Goal: Task Accomplishment & Management: Use online tool/utility

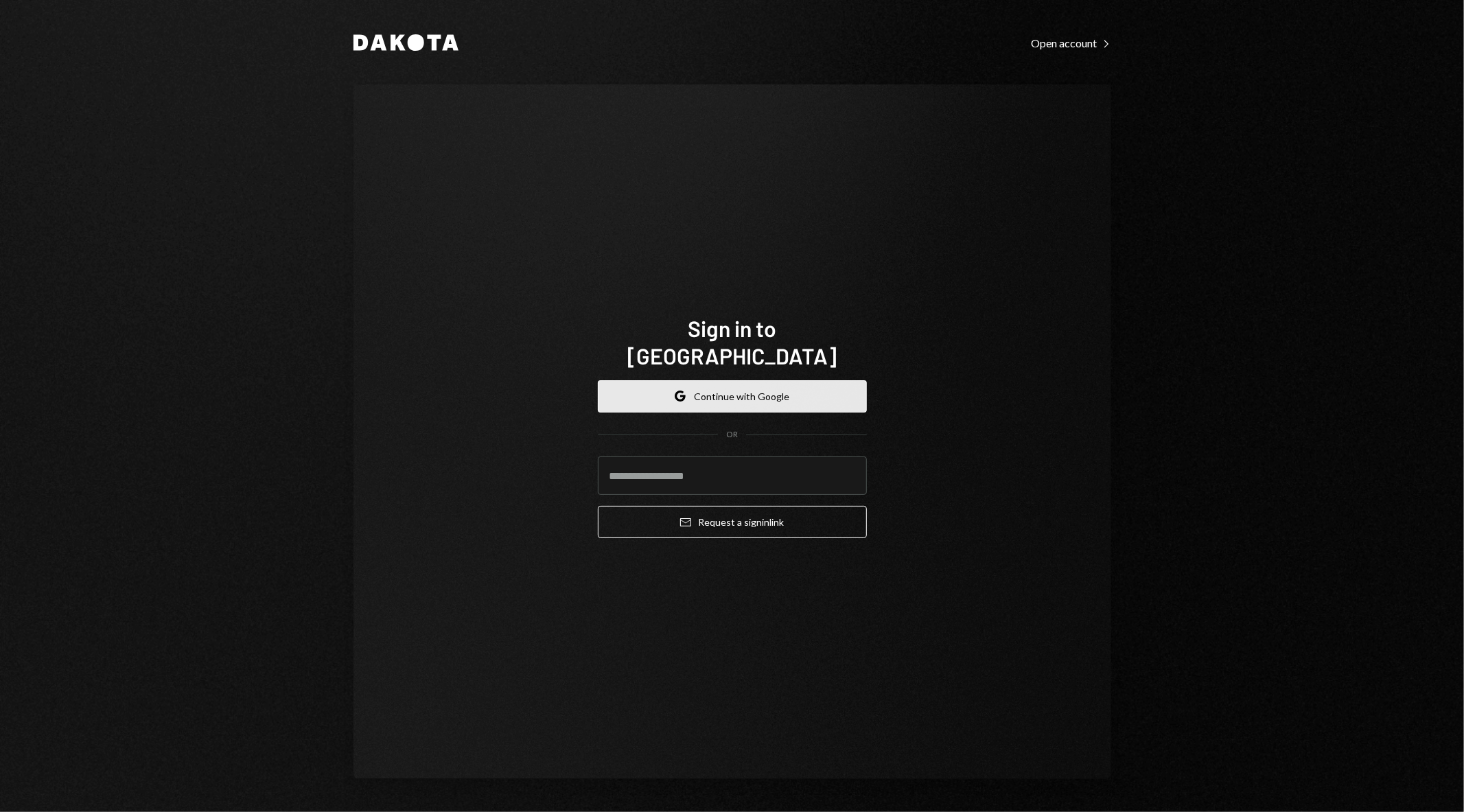
click at [737, 380] on button "Google Continue with Google" at bounding box center [732, 396] width 269 height 32
click at [728, 463] on input "email" at bounding box center [732, 475] width 269 height 38
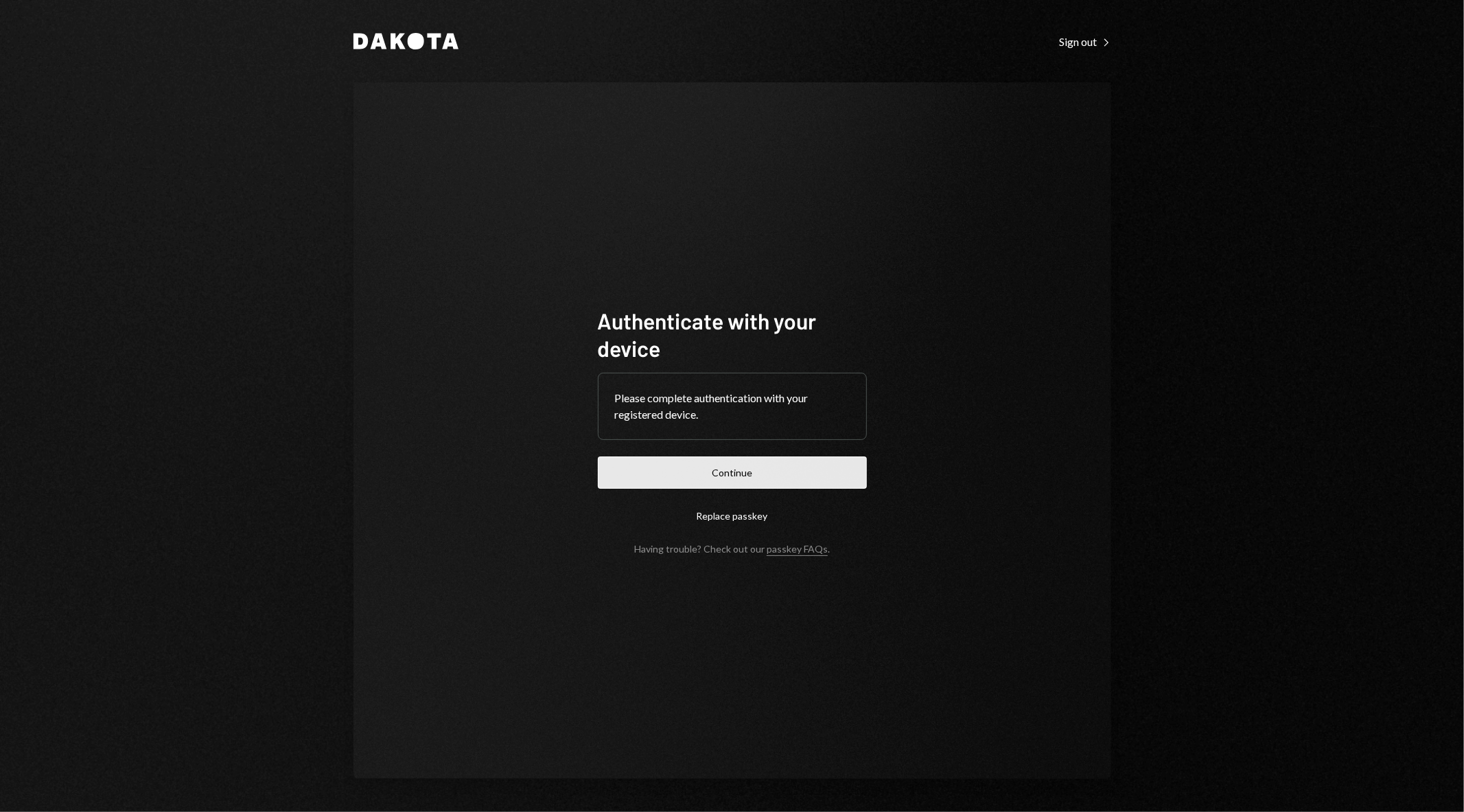
click at [668, 469] on button "Continue" at bounding box center [732, 472] width 269 height 32
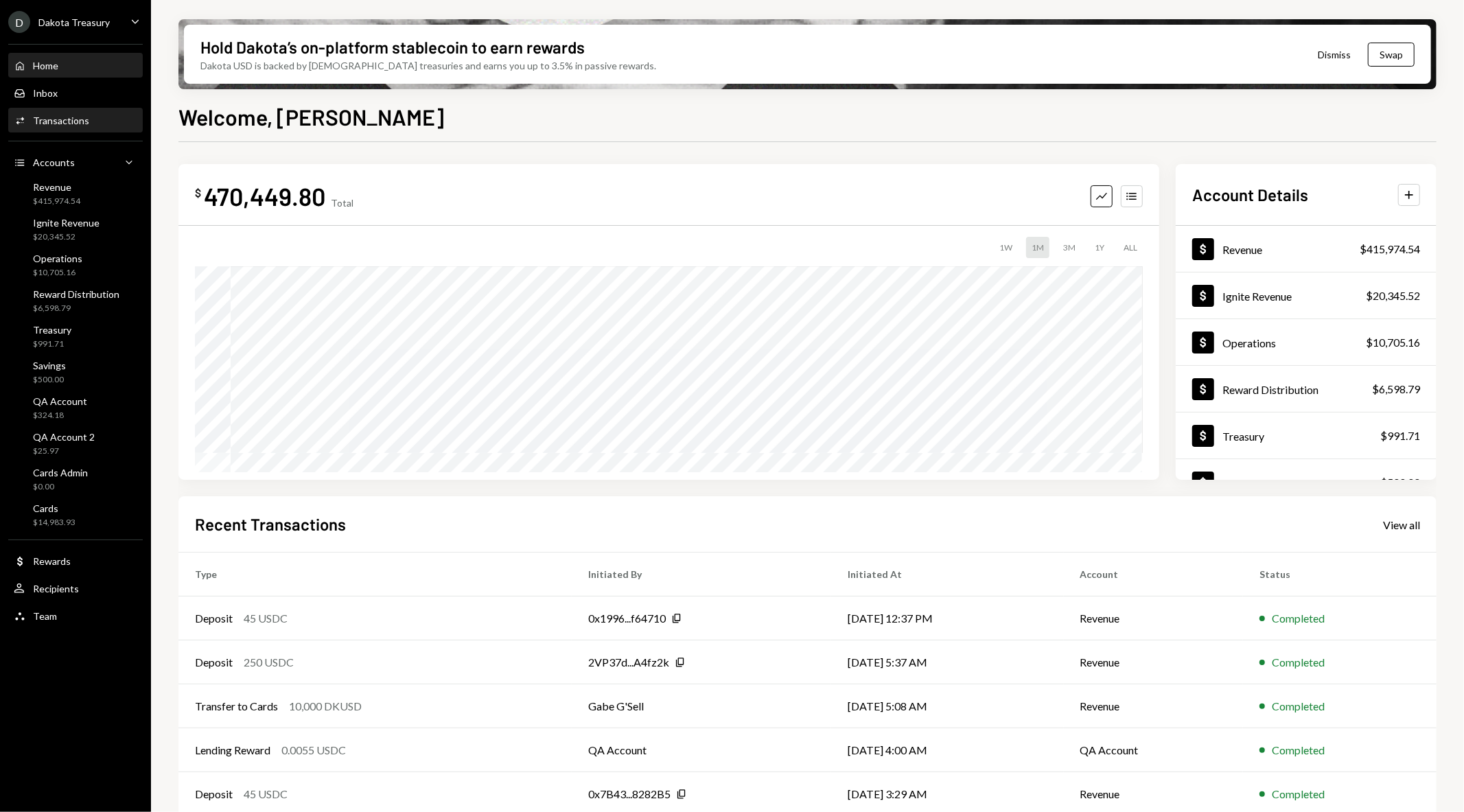
click at [73, 124] on div "Transactions" at bounding box center [61, 120] width 56 height 12
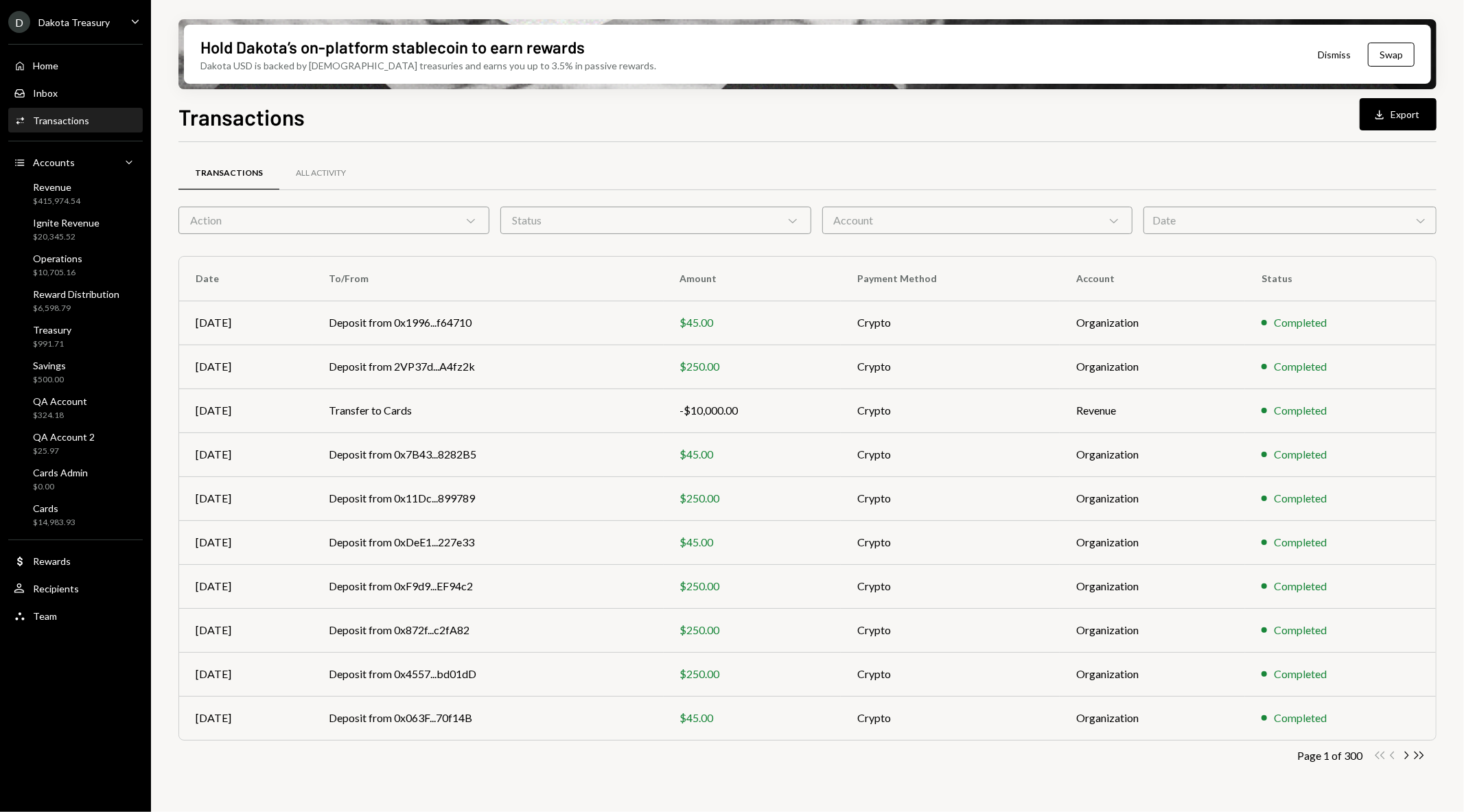
click at [1082, 222] on div "Account Chevron Down" at bounding box center [977, 220] width 311 height 27
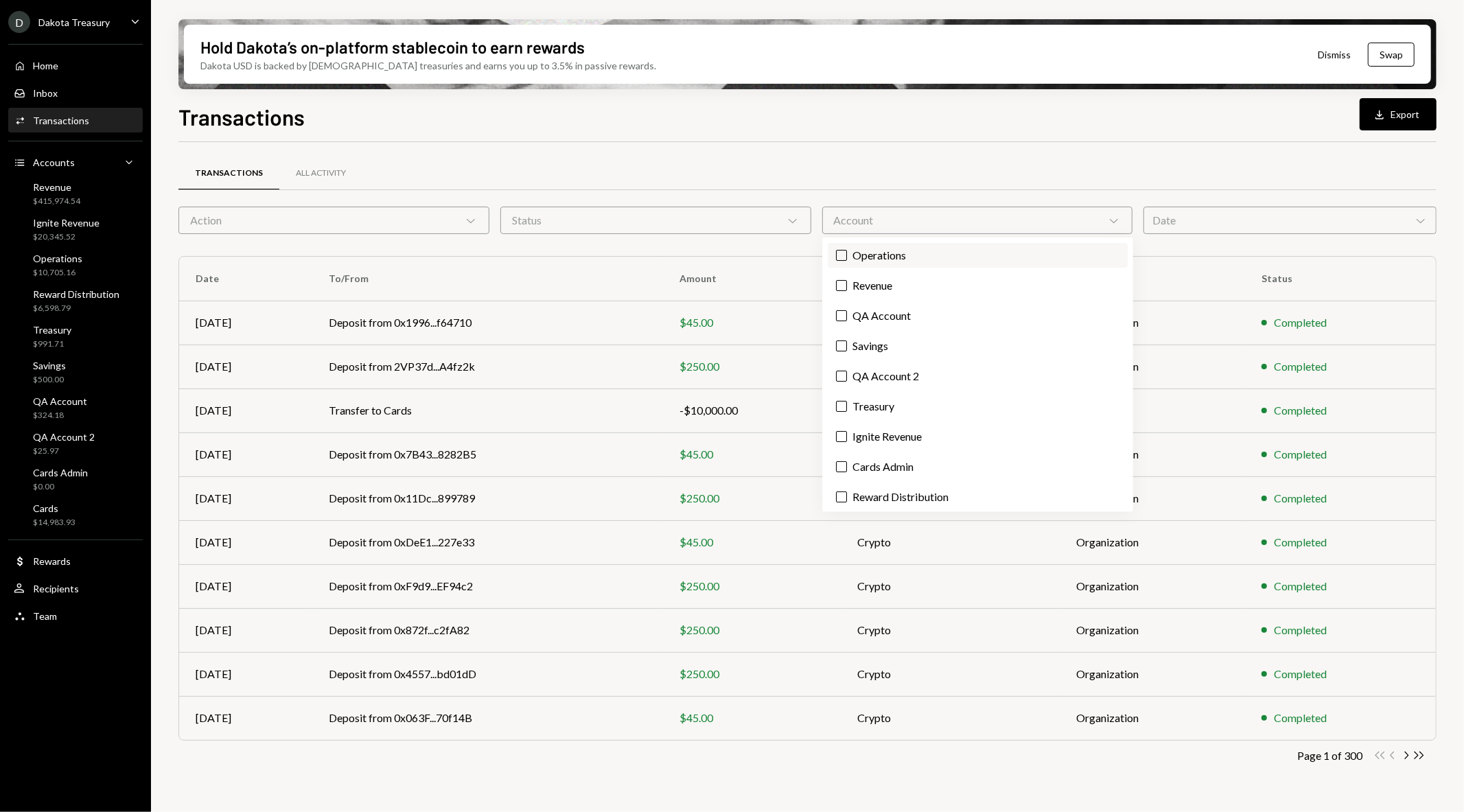
click at [907, 260] on label "Operations" at bounding box center [978, 255] width 300 height 25
click at [847, 260] on button "Operations" at bounding box center [841, 255] width 11 height 11
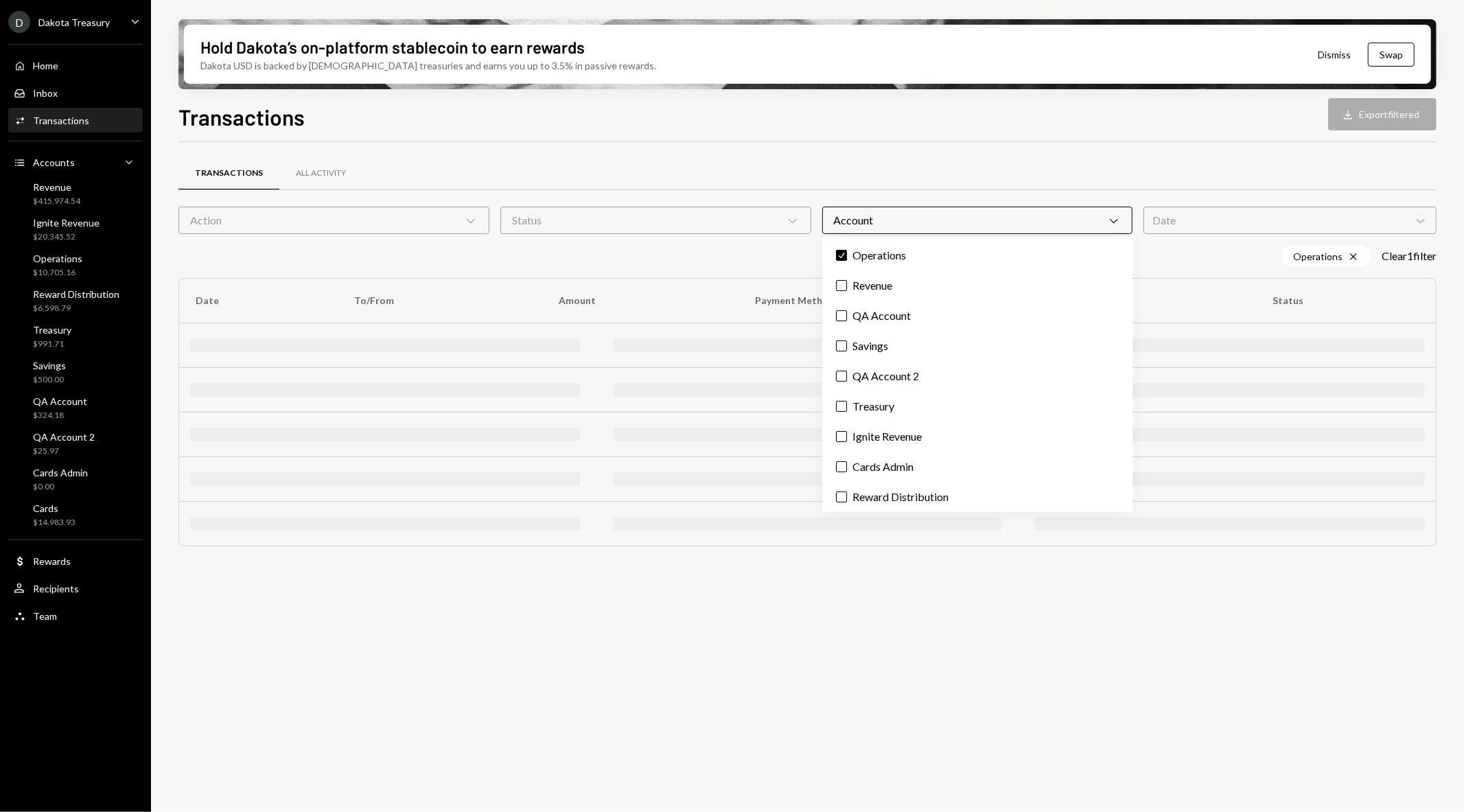
click at [881, 173] on div "Transactions All Activity" at bounding box center [807, 173] width 1258 height 35
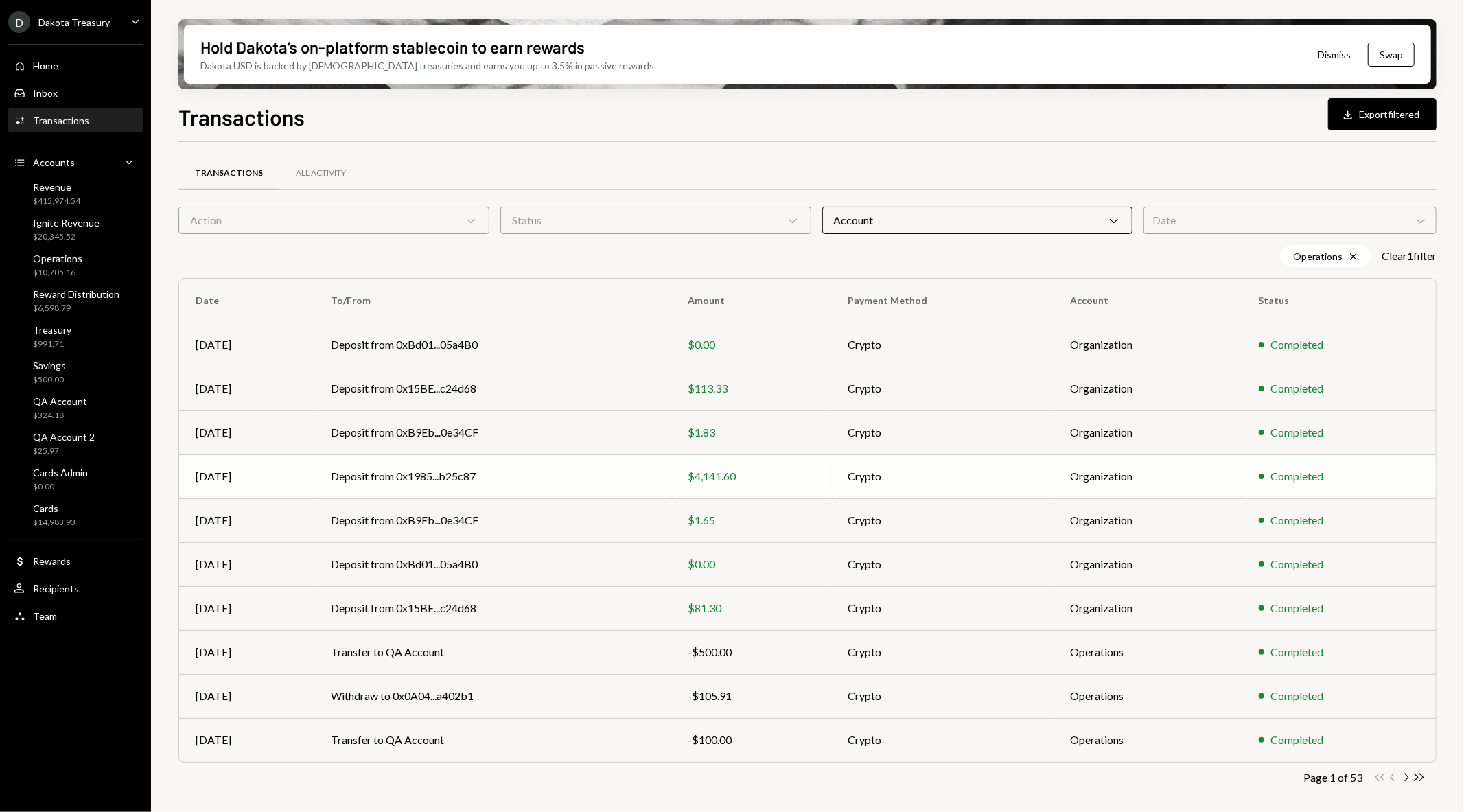
click at [774, 475] on div "$4,141.60" at bounding box center [751, 476] width 127 height 17
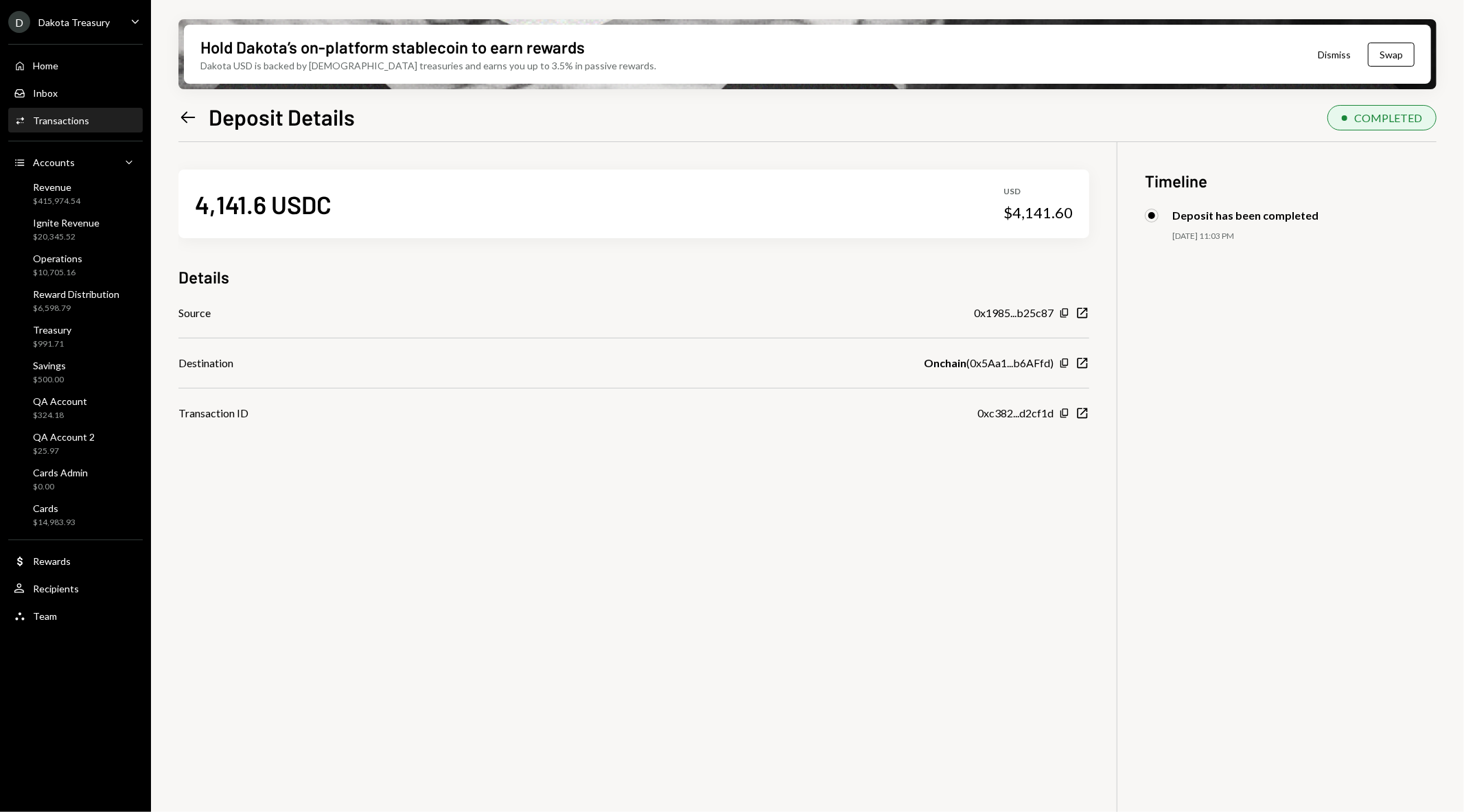
click at [806, 391] on div "Source 0x1985...b25c87 Copy New Window Destination Onchain ( 0x5Aa1...b6AFfd ) …" at bounding box center [634, 362] width 911 height 117
click at [180, 119] on icon "Left Arrow" at bounding box center [187, 117] width 19 height 19
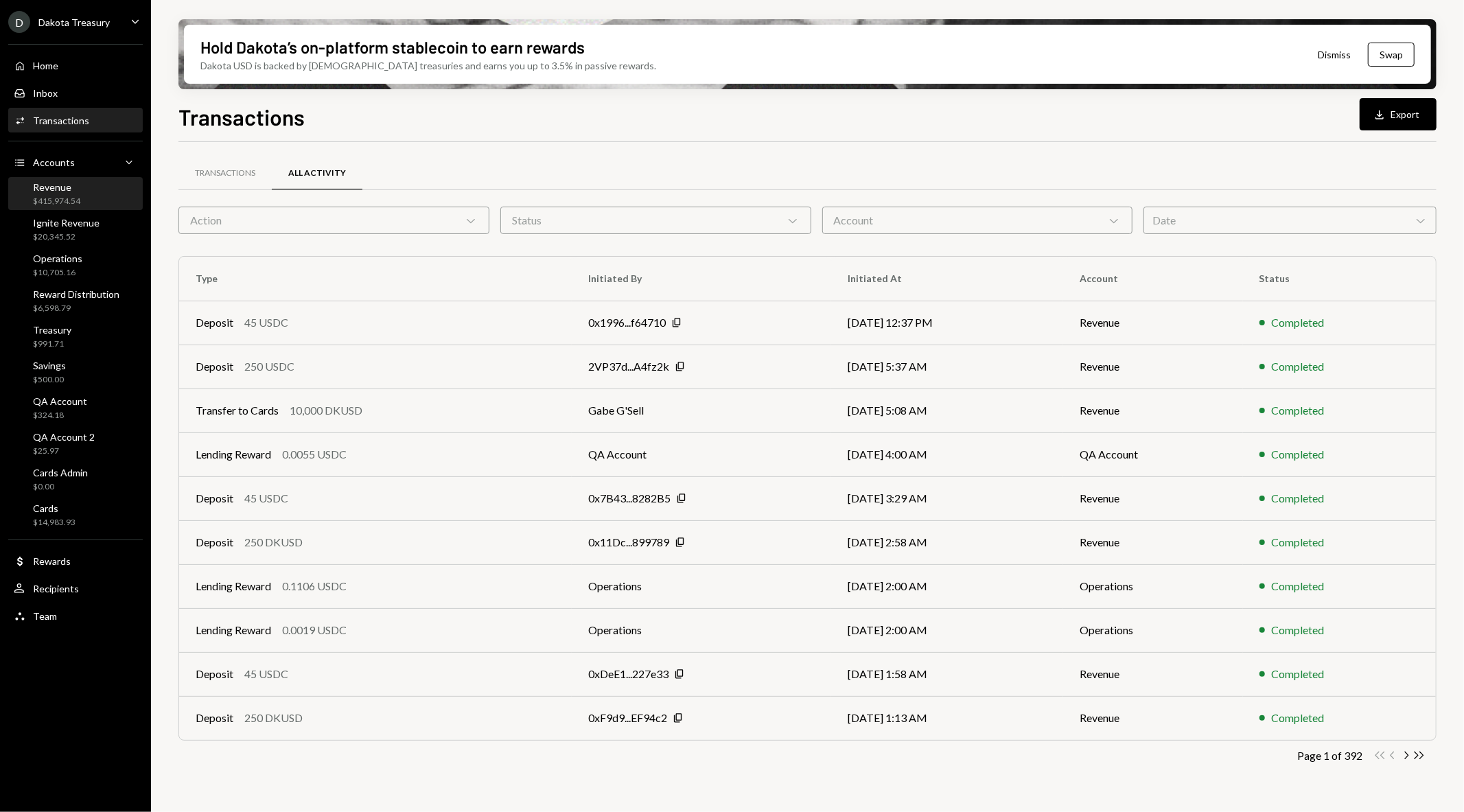
click at [90, 191] on div "Revenue $415,974.54" at bounding box center [75, 193] width 124 height 26
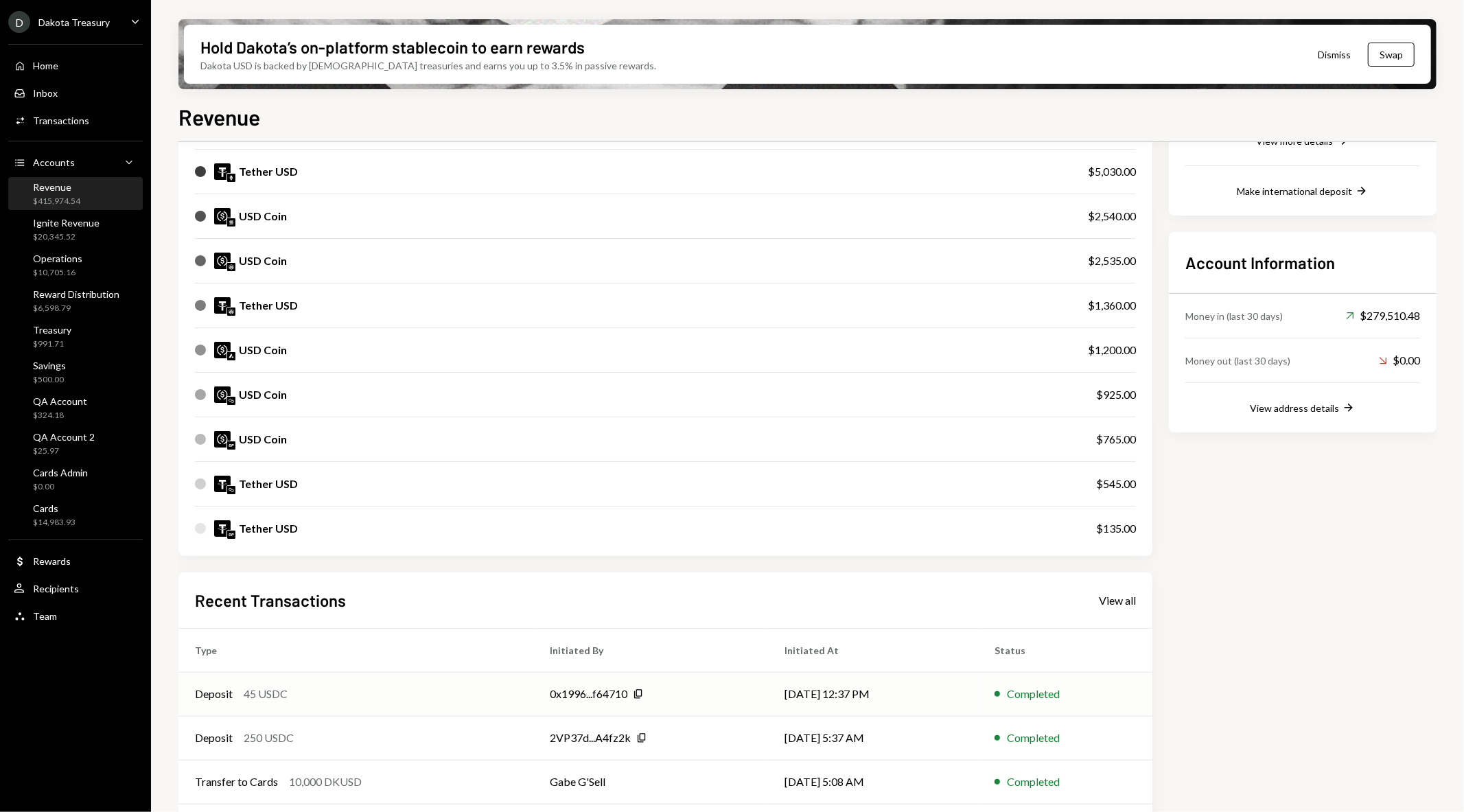
scroll to position [392, 0]
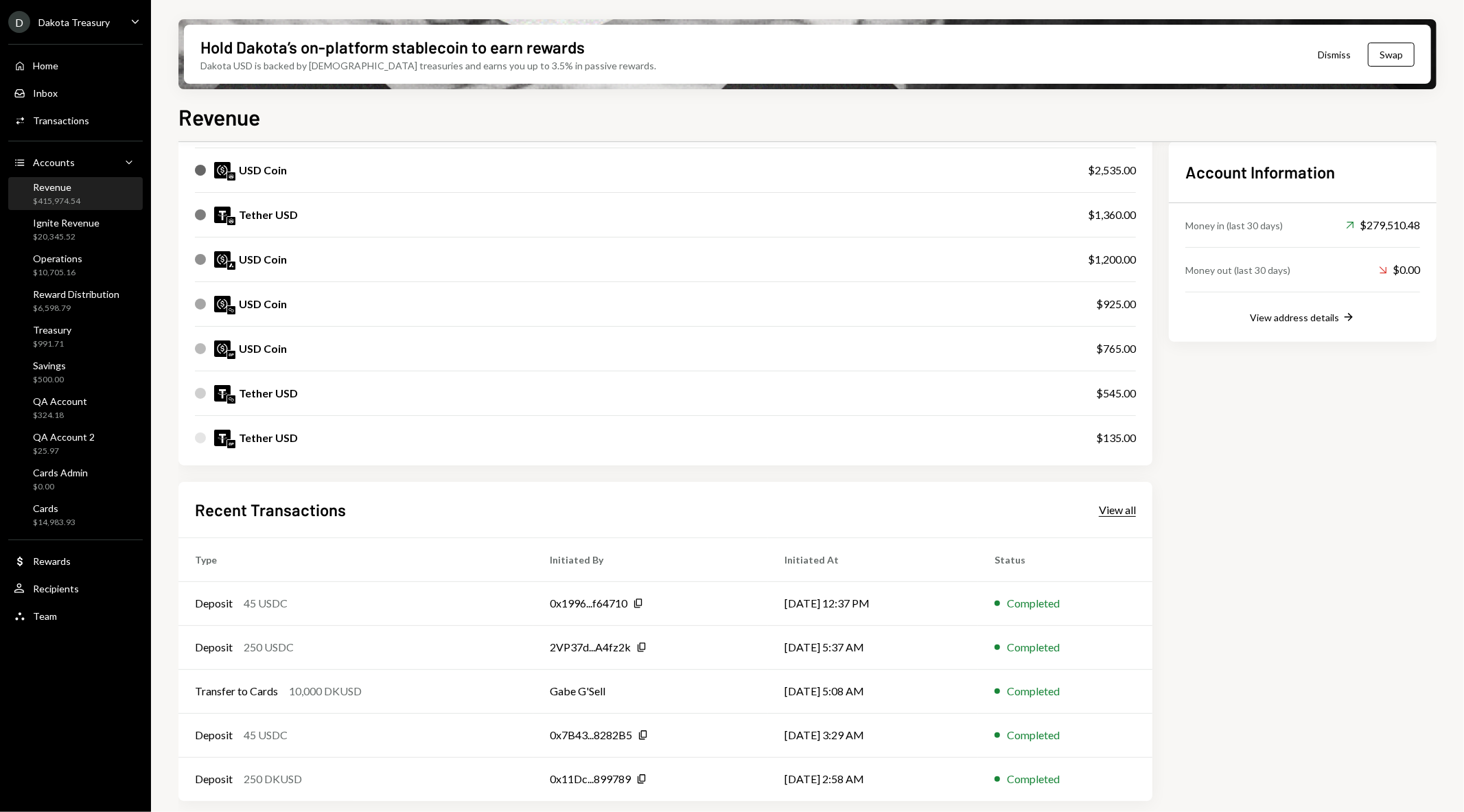
click at [1103, 511] on div "View all" at bounding box center [1117, 510] width 37 height 14
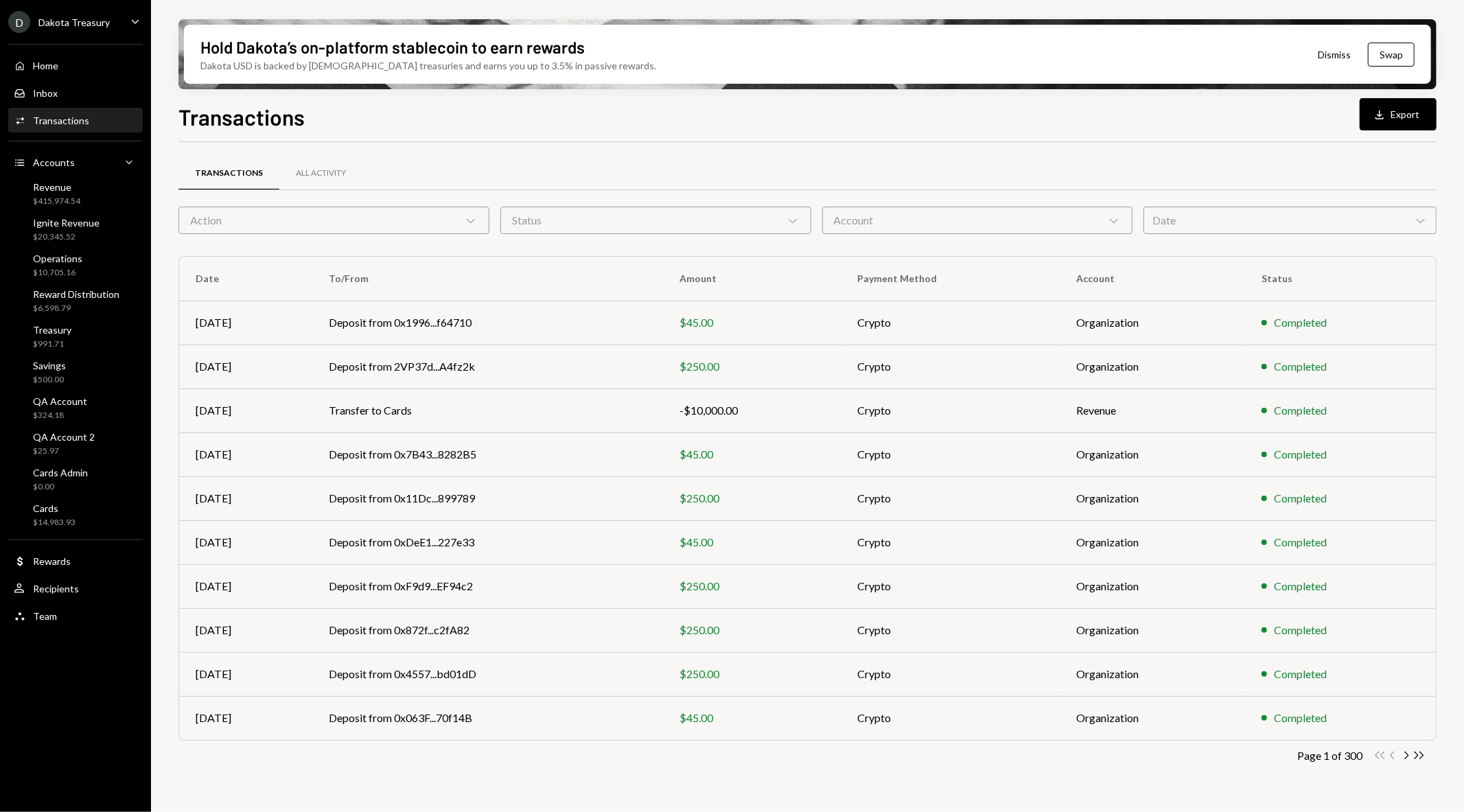
click at [1177, 207] on div "Date Chevron Down" at bounding box center [1290, 220] width 293 height 27
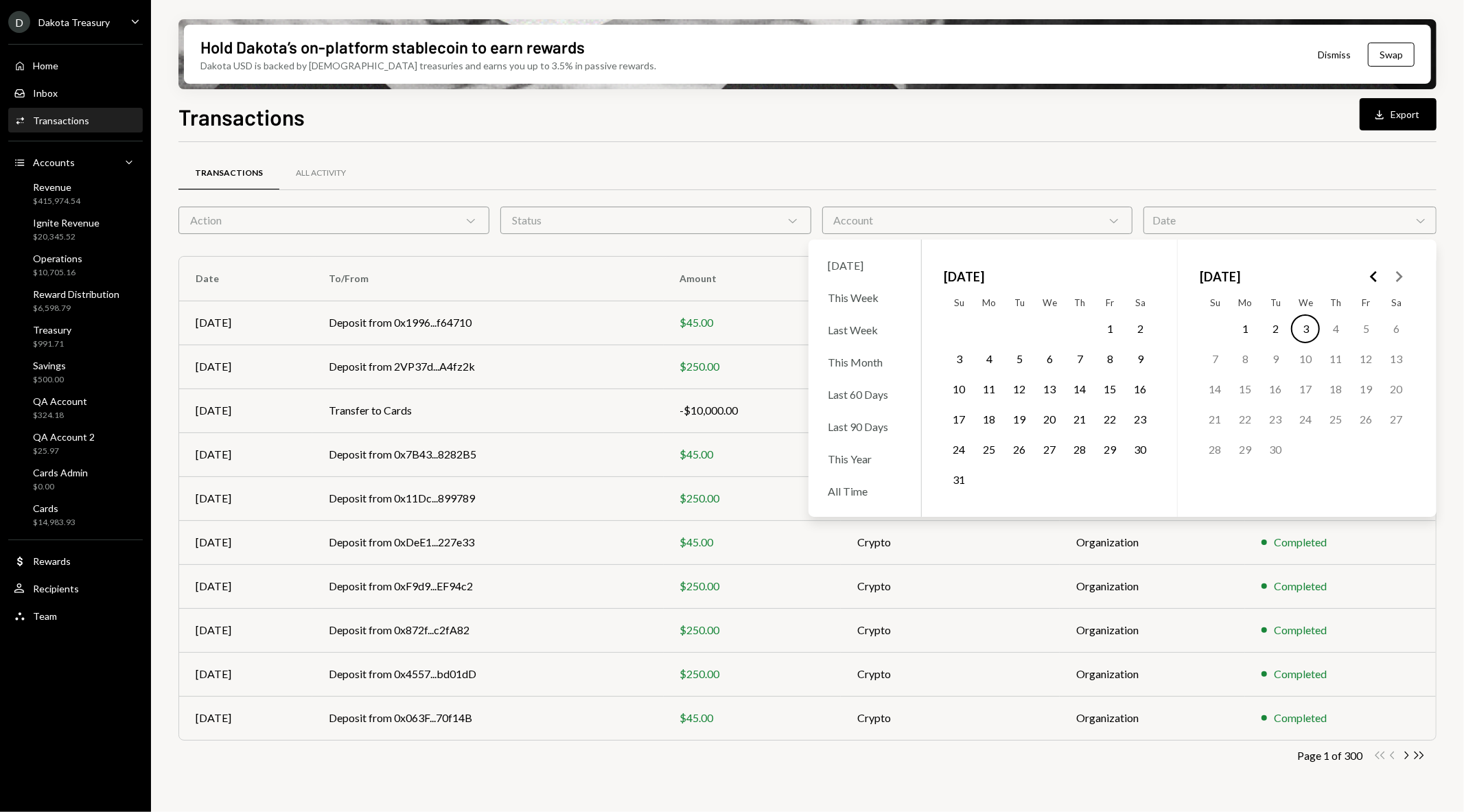
click at [1109, 326] on button "1" at bounding box center [1110, 328] width 29 height 29
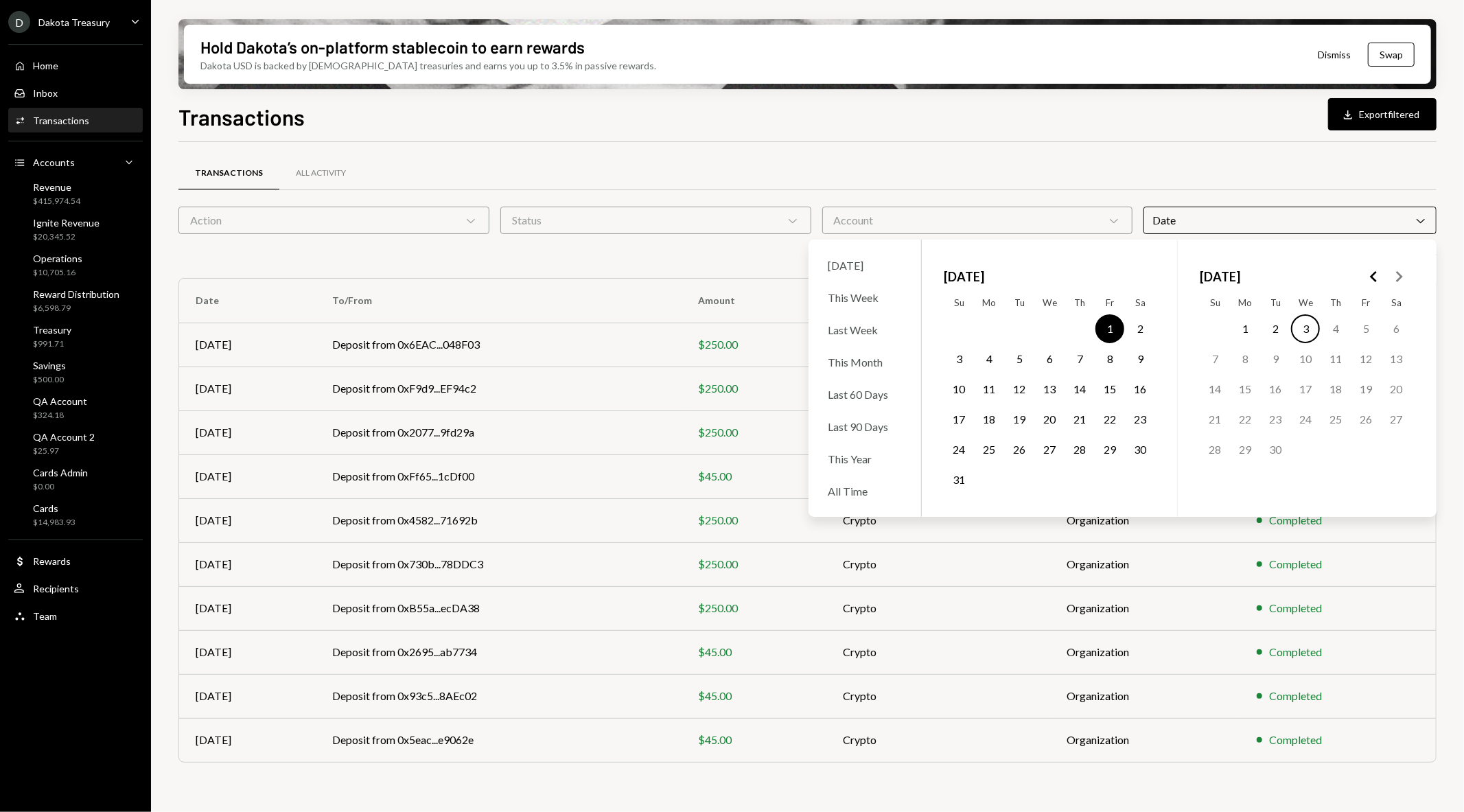
click at [955, 481] on button "31" at bounding box center [959, 479] width 29 height 29
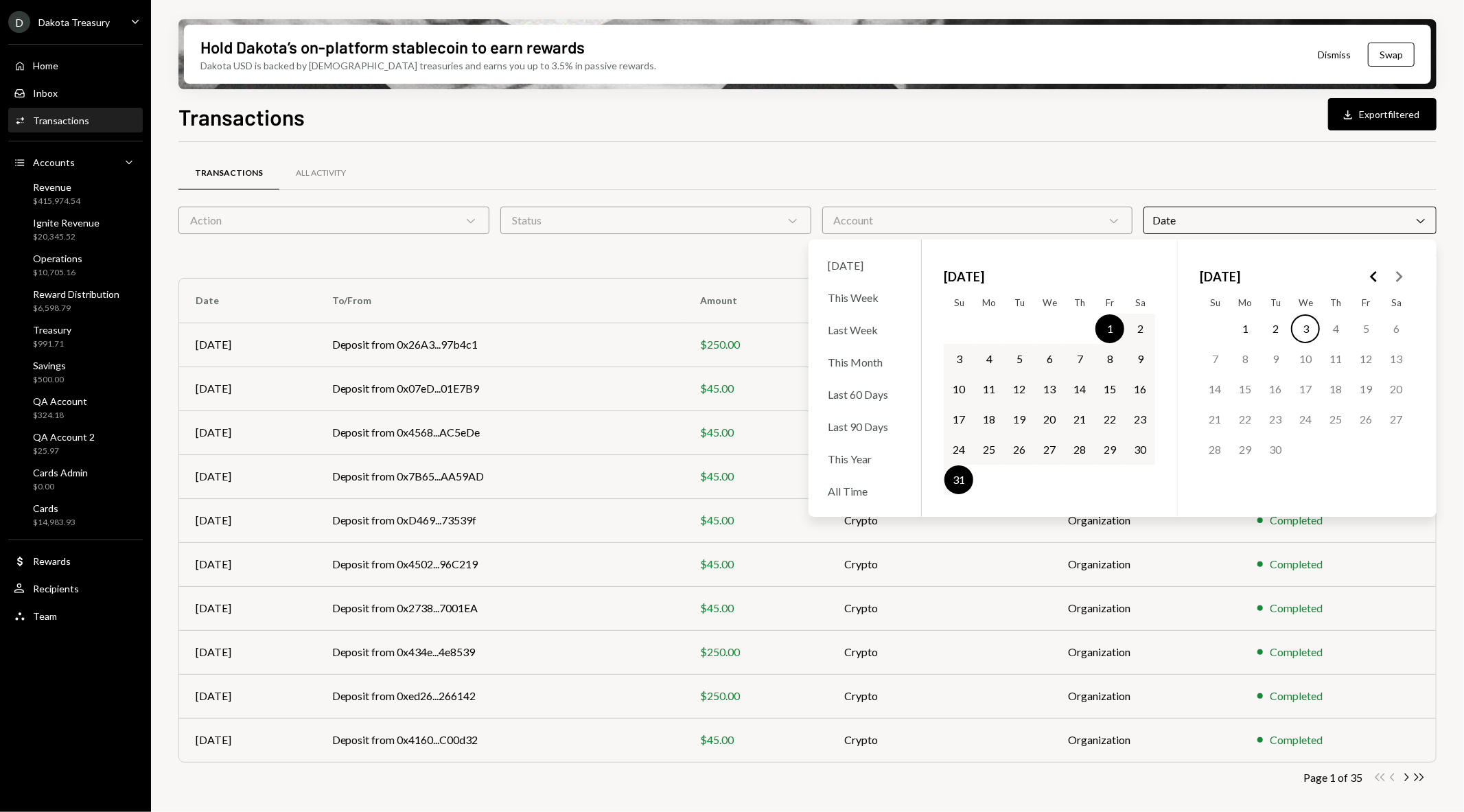
click at [977, 163] on div "Transactions All Activity" at bounding box center [807, 173] width 1258 height 35
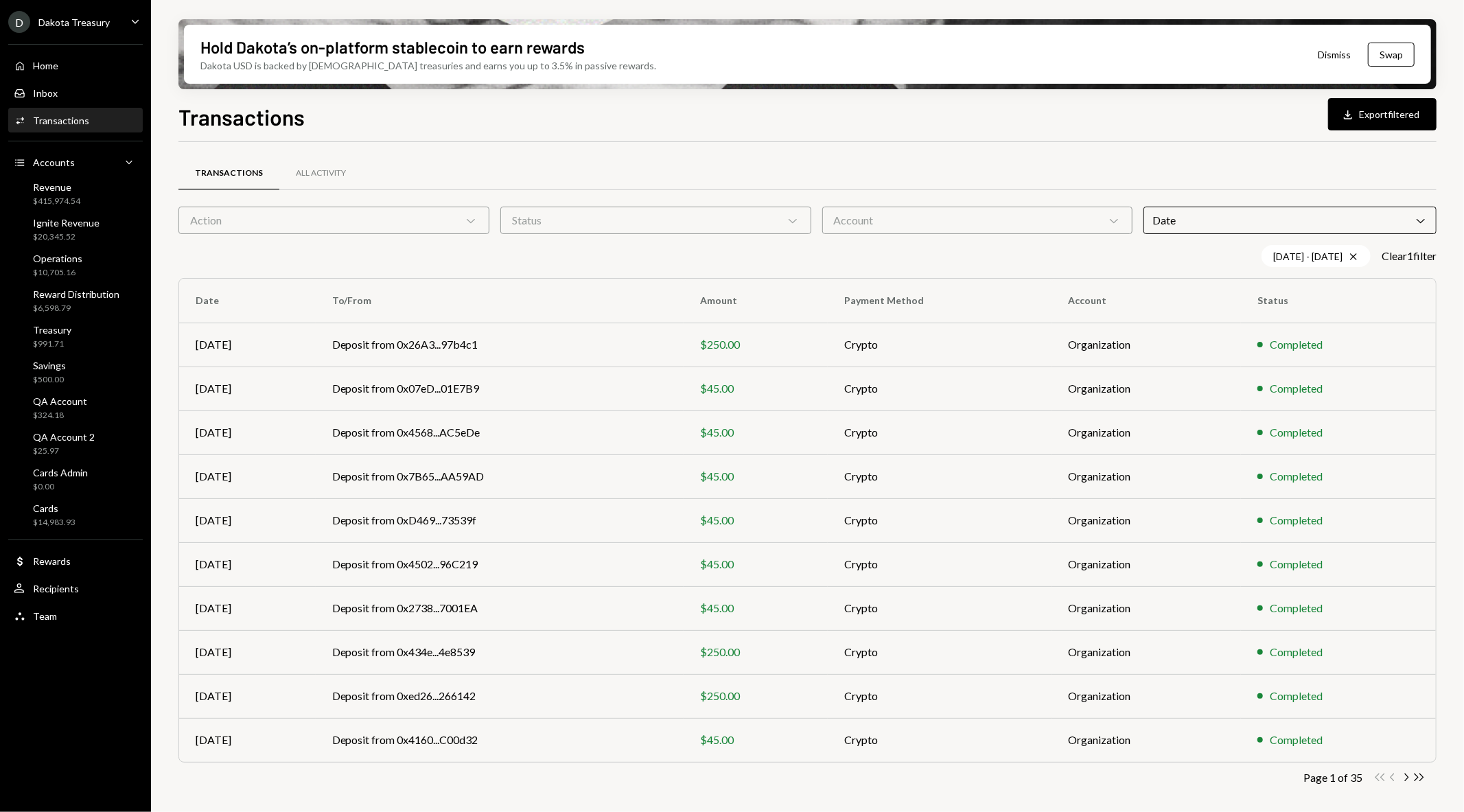
drag, startPoint x: 1371, startPoint y: 119, endPoint x: 1072, endPoint y: 176, distance: 304.4
click at [1092, 206] on div "Transactions Download Export filtered Transactions All Activity Action Chevron …" at bounding box center [807, 497] width 1258 height 793
click at [1289, 247] on div "[DATE] - [DATE] Cross" at bounding box center [1316, 255] width 109 height 22
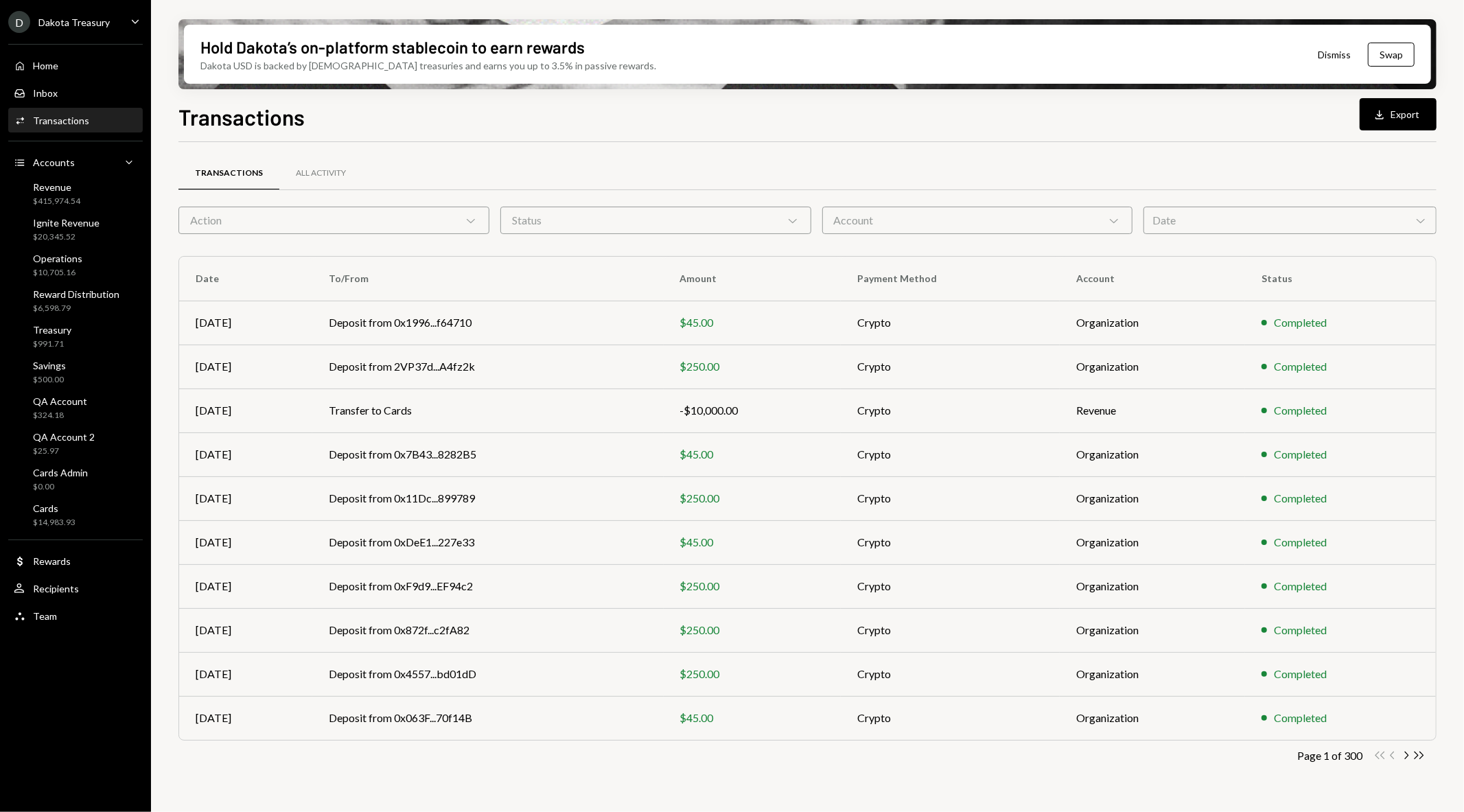
click at [927, 225] on div "Account Chevron Down" at bounding box center [977, 220] width 311 height 27
click at [1188, 231] on div "Date Chevron Down" at bounding box center [1290, 220] width 293 height 27
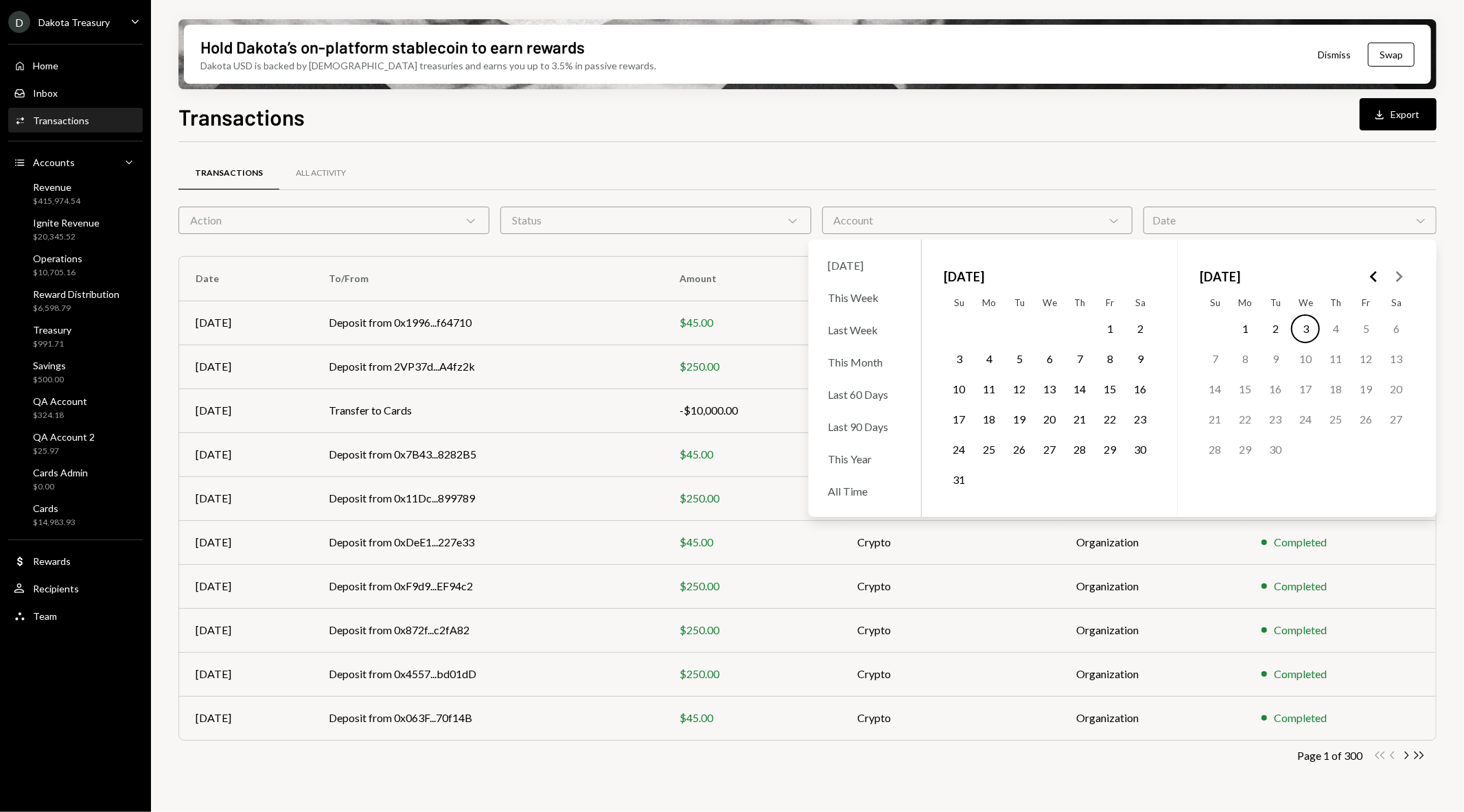
click at [1103, 330] on button "1" at bounding box center [1110, 328] width 29 height 29
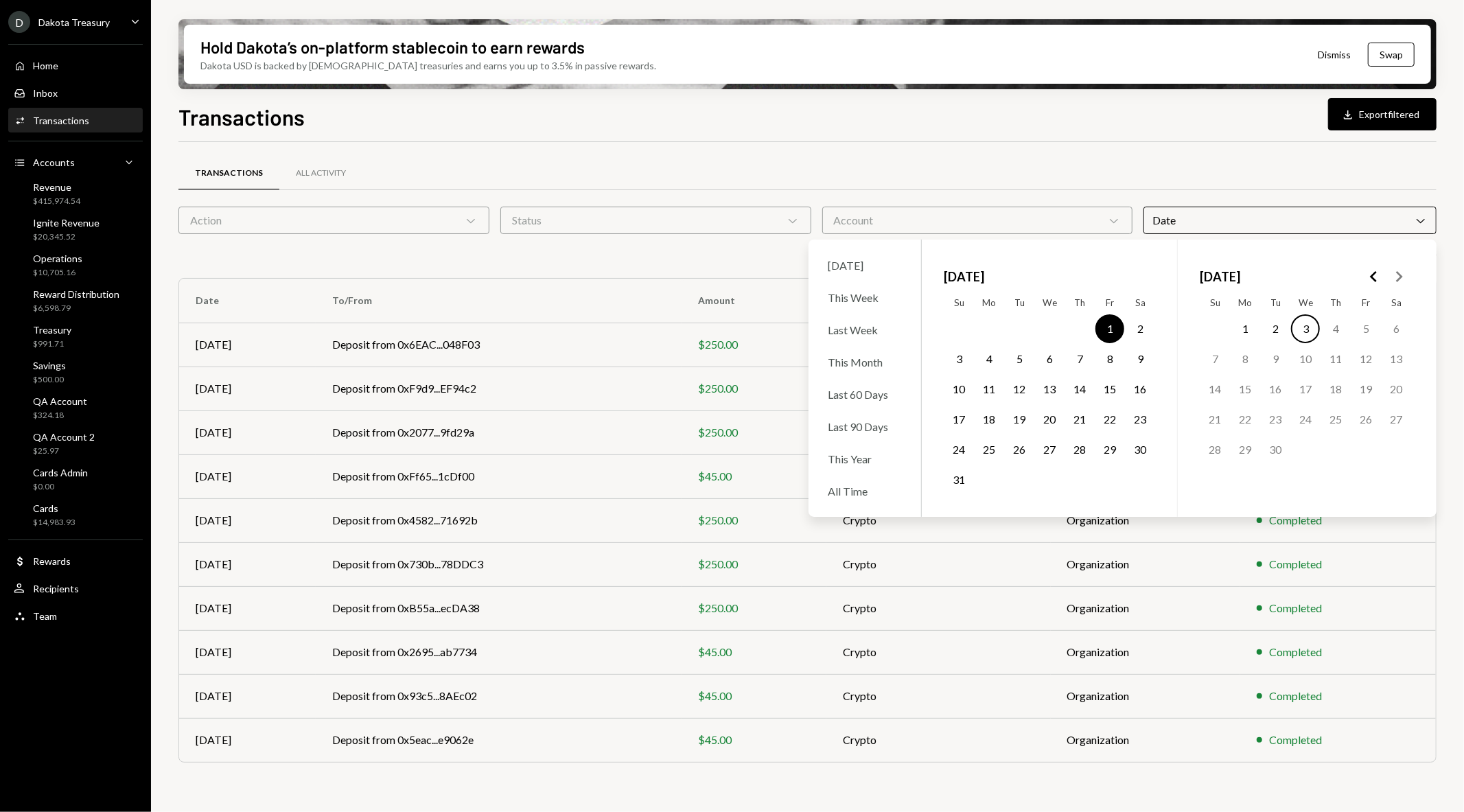
click at [1300, 328] on button "3" at bounding box center [1306, 328] width 29 height 29
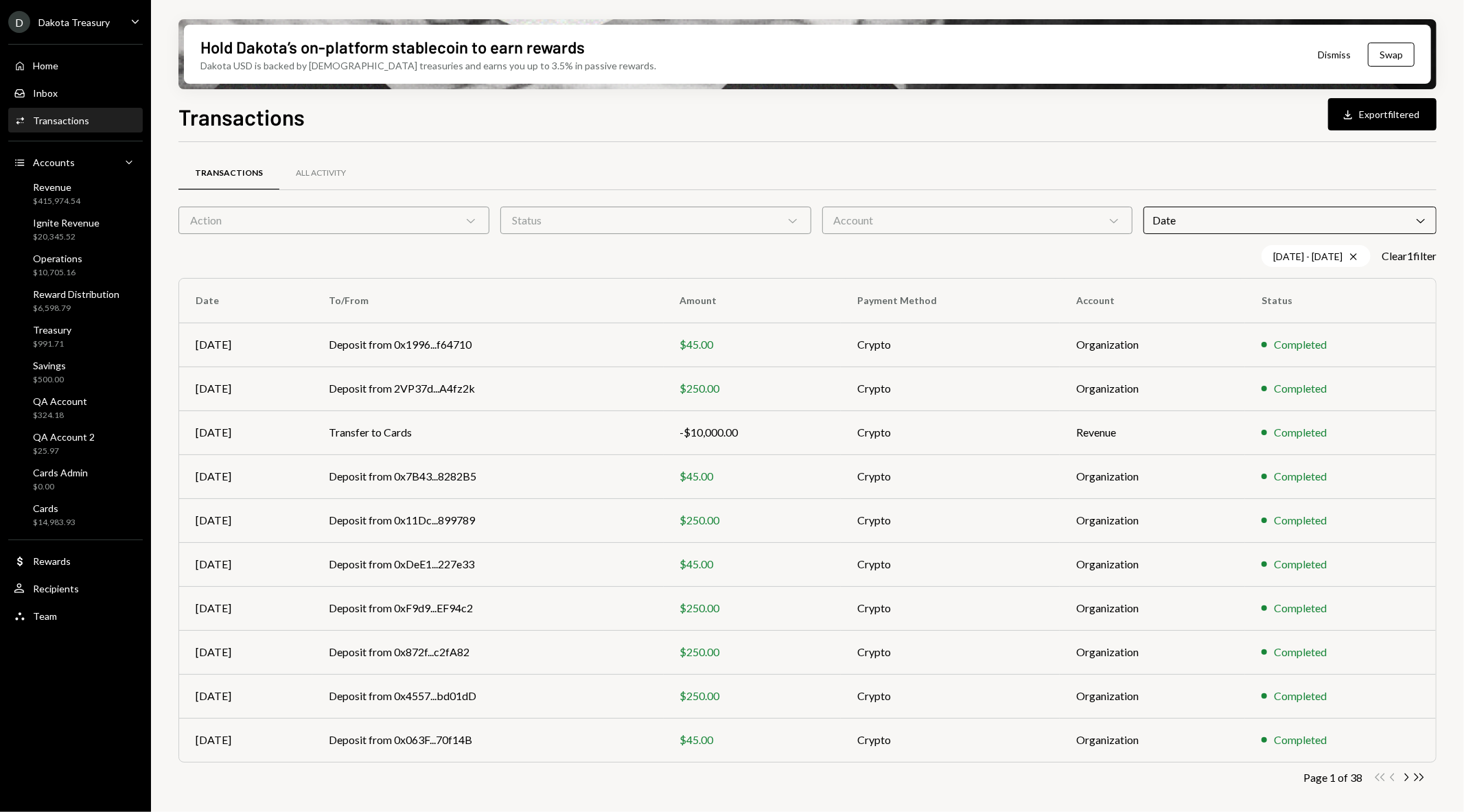
click at [1212, 147] on div "Transactions All Activity Action Chevron Down Status Chevron Down Account Chevr…" at bounding box center [807, 480] width 1258 height 678
click at [1362, 112] on button "Download Export filtered" at bounding box center [1382, 114] width 109 height 32
click at [602, 226] on div "Status Chevron Down" at bounding box center [655, 220] width 311 height 27
click at [633, 139] on div "Transactions Download Export filtered Transactions All Activity Action Chevron …" at bounding box center [807, 497] width 1258 height 793
click at [909, 213] on div "Account Chevron Down" at bounding box center [977, 220] width 311 height 27
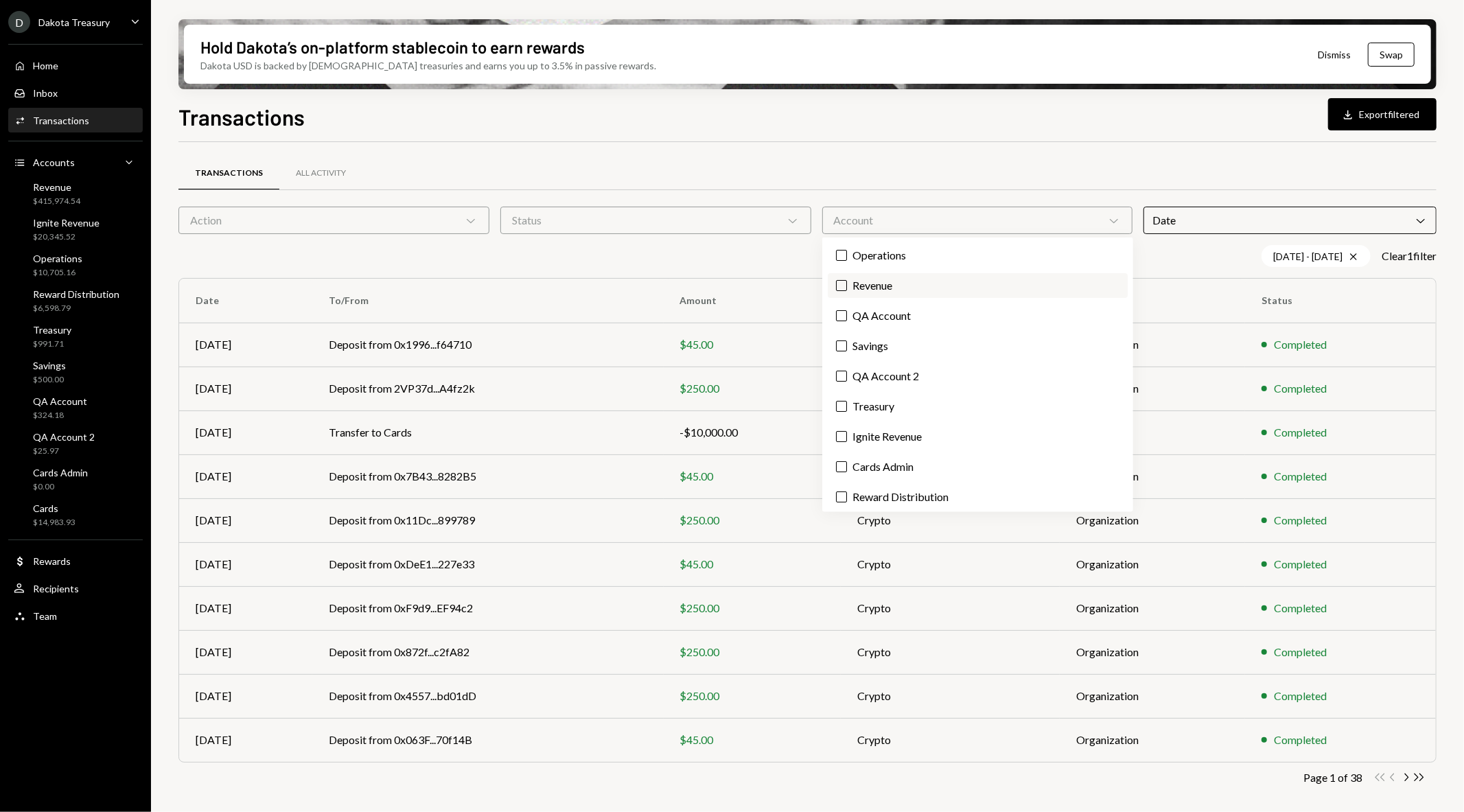
click at [897, 280] on label "Revenue" at bounding box center [978, 285] width 300 height 25
click at [847, 280] on button "Revenue" at bounding box center [841, 285] width 11 height 11
click at [886, 175] on div "Transactions All Activity" at bounding box center [807, 173] width 1258 height 35
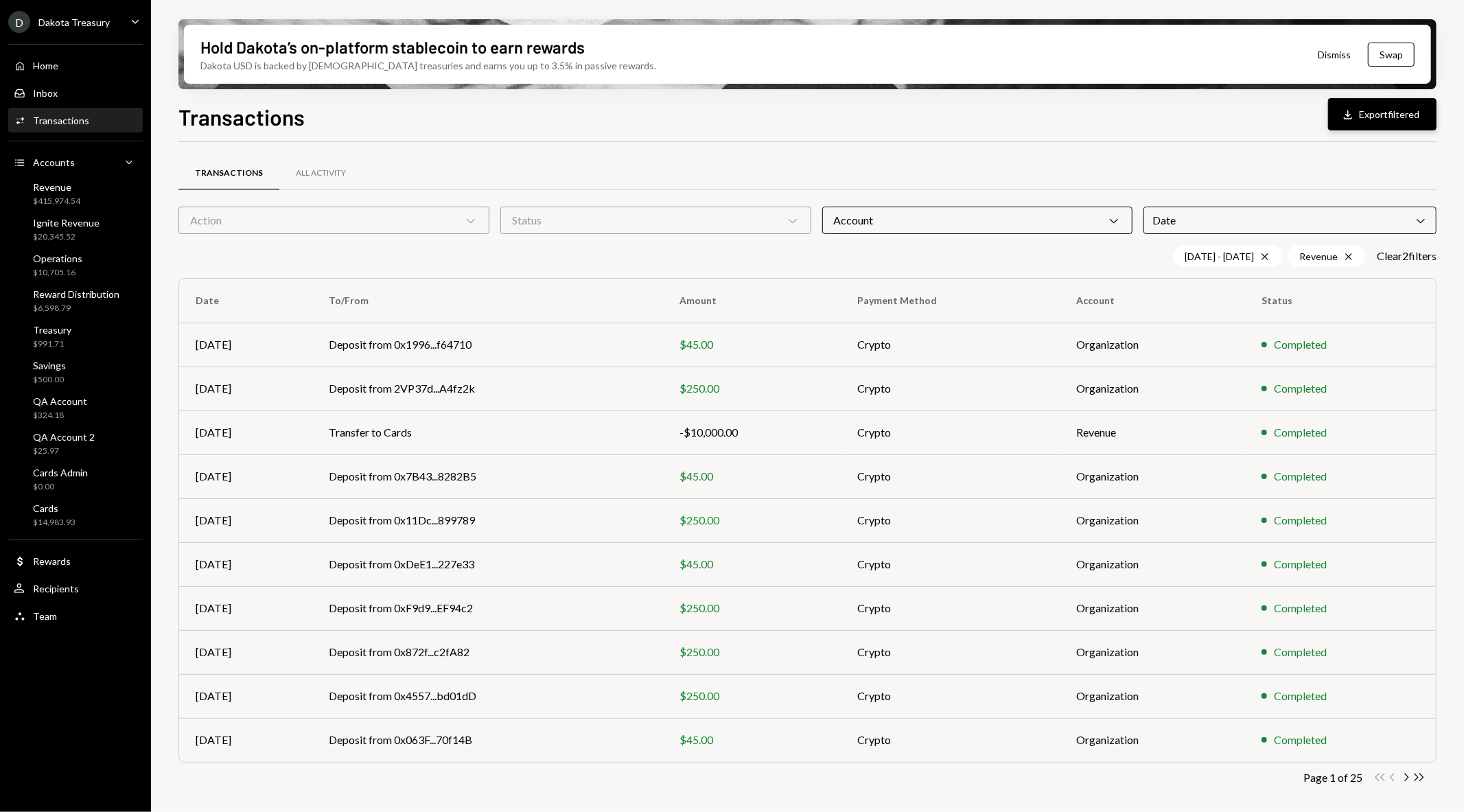
click at [1367, 124] on button "Download Export filtered" at bounding box center [1382, 114] width 109 height 32
click at [698, 227] on div "Status Chevron Down" at bounding box center [655, 220] width 311 height 27
click at [415, 225] on div "Action Chevron Down" at bounding box center [333, 220] width 311 height 27
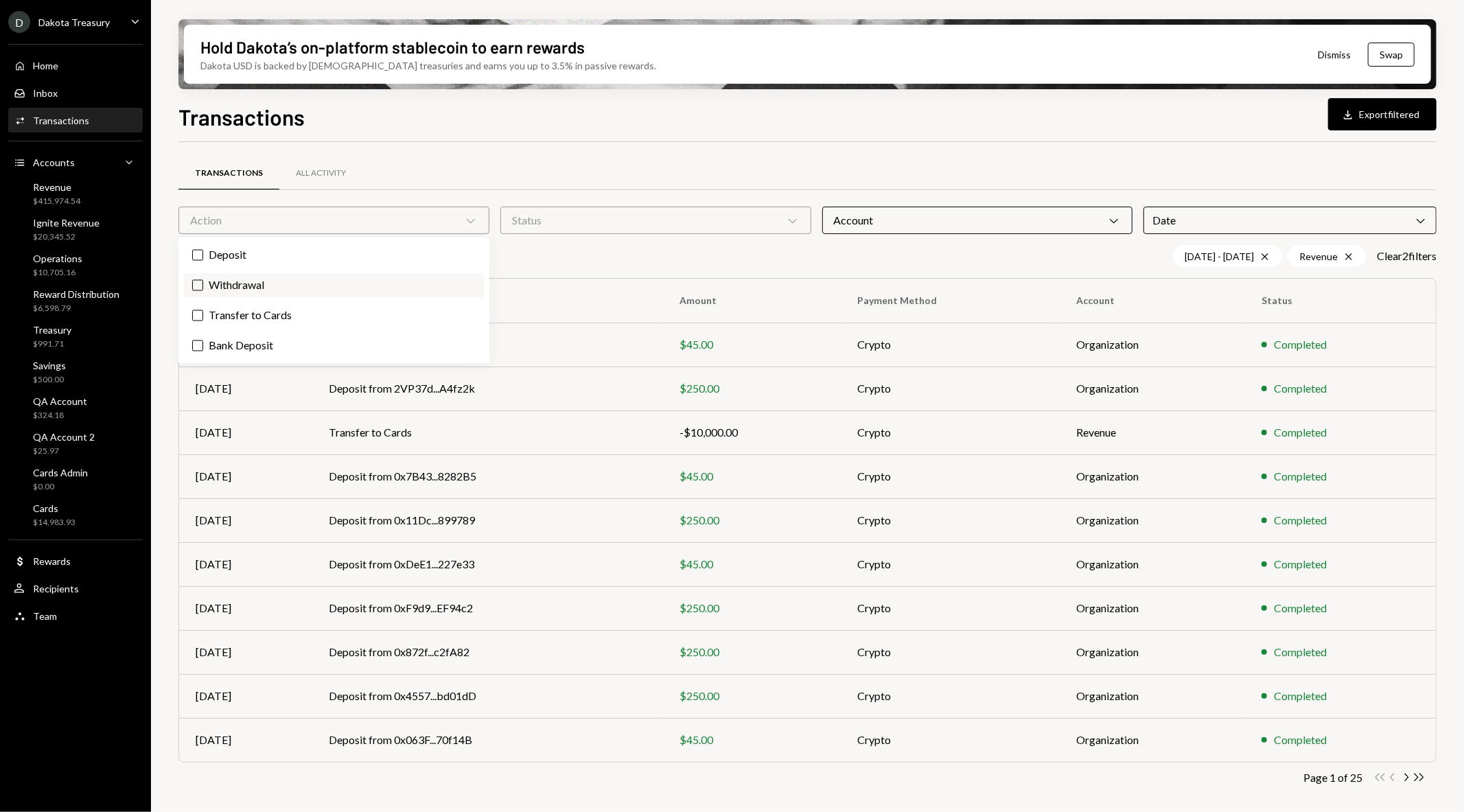
click at [364, 292] on label "Withdrawal" at bounding box center [334, 285] width 300 height 25
click at [203, 291] on button "Withdrawal" at bounding box center [197, 285] width 11 height 11
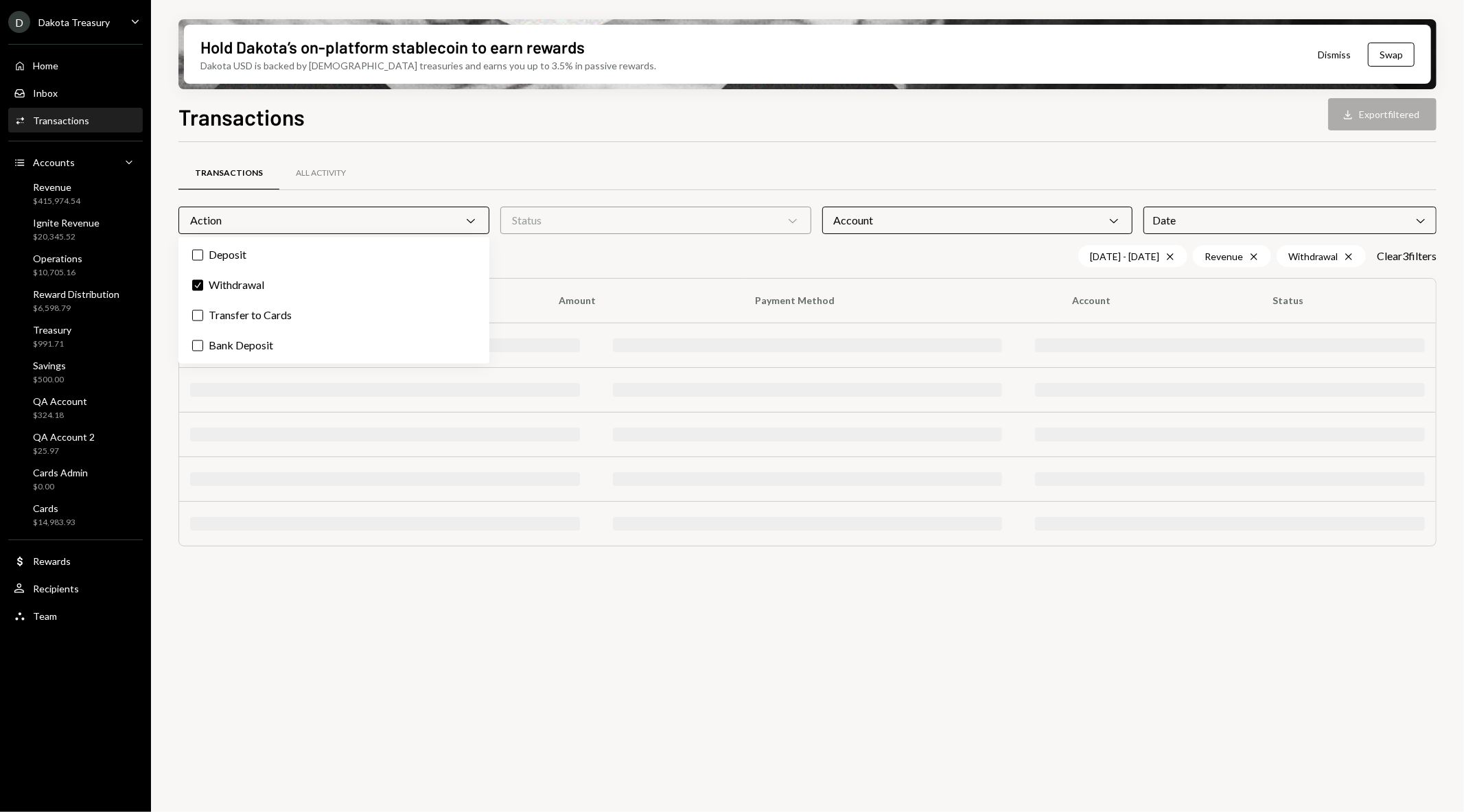
click at [646, 137] on div "Transactions Download Export filtered Transactions All Activity Action Chevron …" at bounding box center [807, 497] width 1258 height 793
